Goal: Check status: Check status

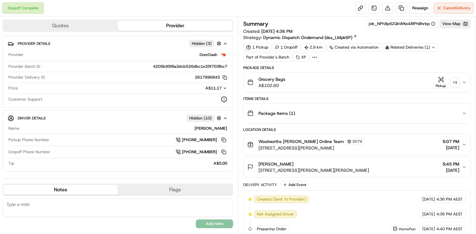
click at [452, 81] on div "+ 1" at bounding box center [455, 82] width 9 height 9
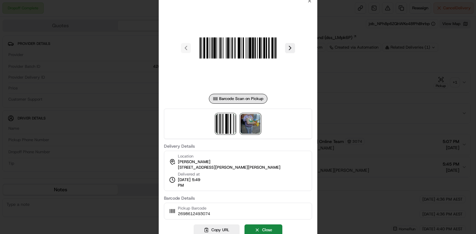
click at [251, 125] on img at bounding box center [251, 124] width 20 height 20
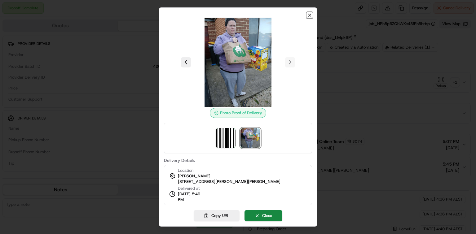
click at [310, 15] on icon "button" at bounding box center [310, 15] width 2 height 2
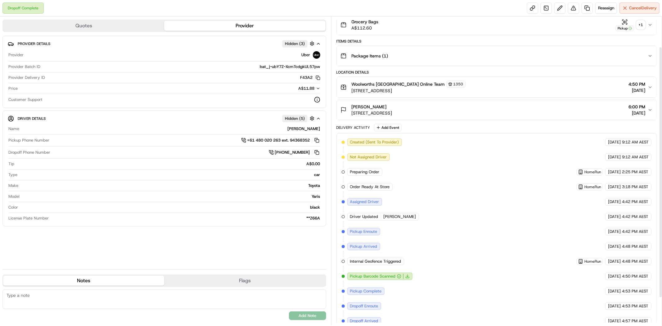
scroll to position [37, 0]
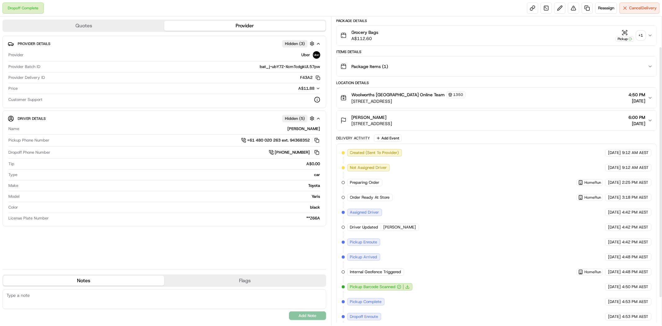
click at [476, 36] on div "+ 1" at bounding box center [640, 35] width 9 height 9
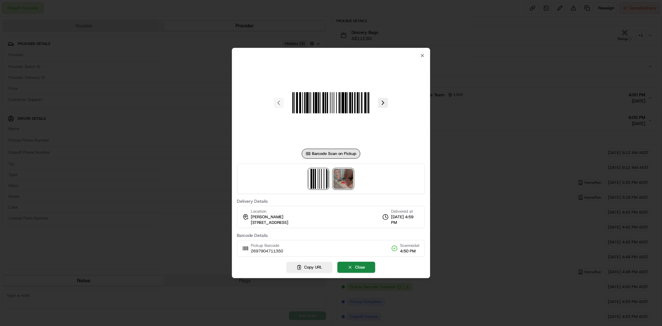
click at [348, 181] on img at bounding box center [343, 179] width 20 height 20
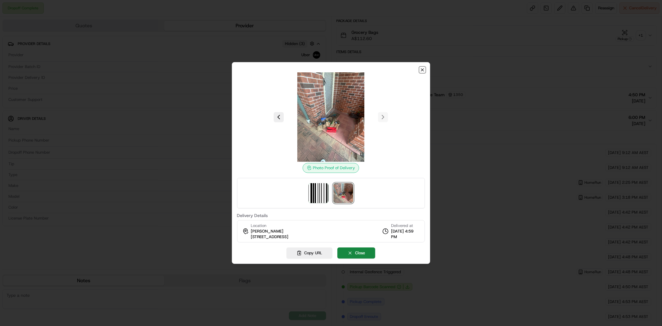
click at [421, 70] on icon "button" at bounding box center [422, 70] width 2 height 2
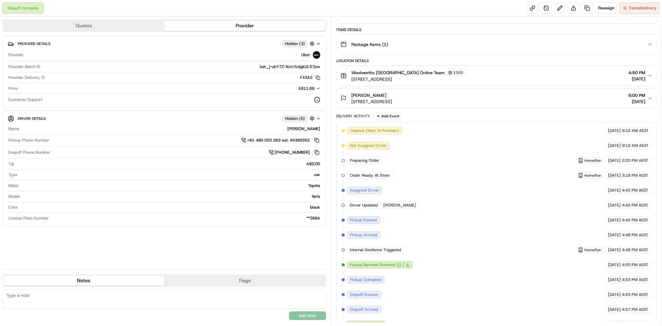
scroll to position [72, 0]
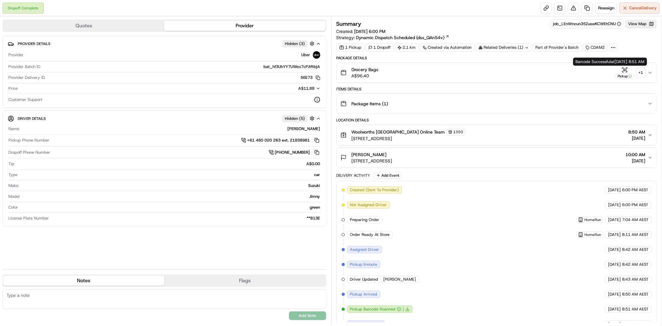
click at [638, 73] on div "+ 1" at bounding box center [640, 72] width 9 height 9
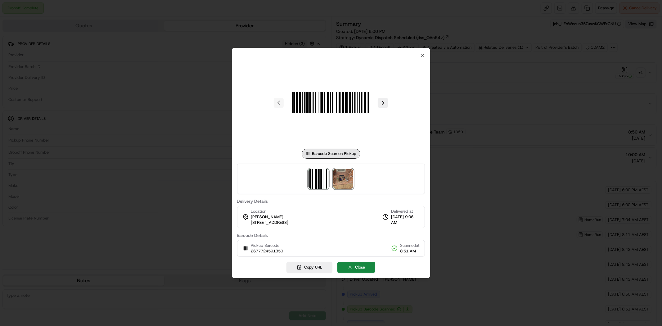
click at [339, 177] on img at bounding box center [343, 179] width 20 height 20
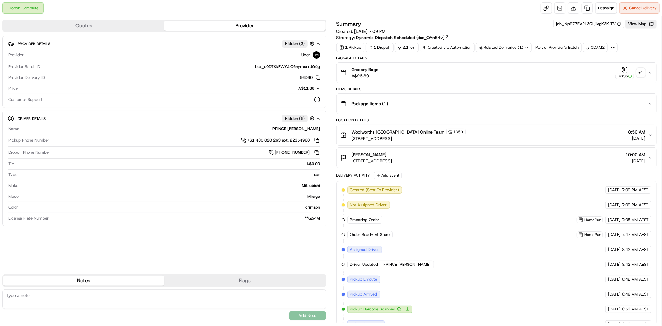
click at [642, 74] on div "+ 1" at bounding box center [640, 72] width 9 height 9
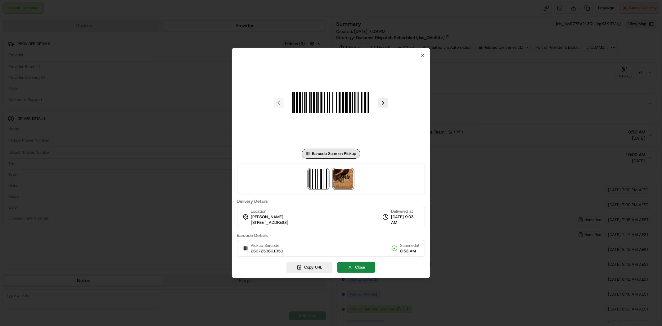
click at [339, 179] on img at bounding box center [343, 179] width 20 height 20
